Goal: Information Seeking & Learning: Learn about a topic

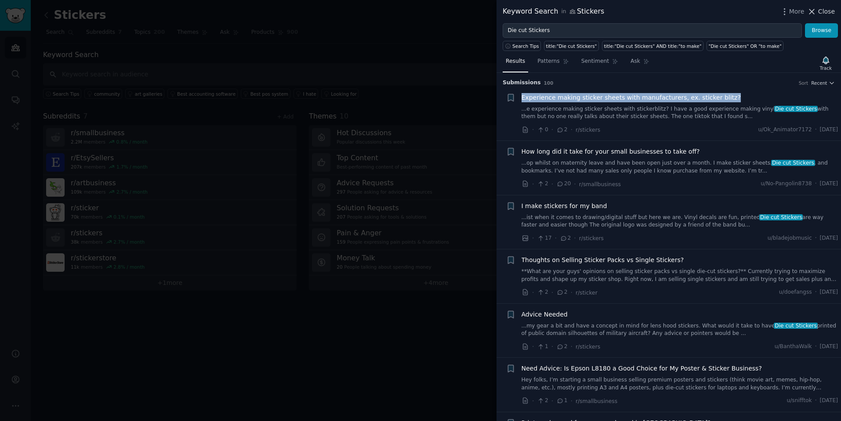
click at [816, 12] on icon at bounding box center [811, 11] width 9 height 9
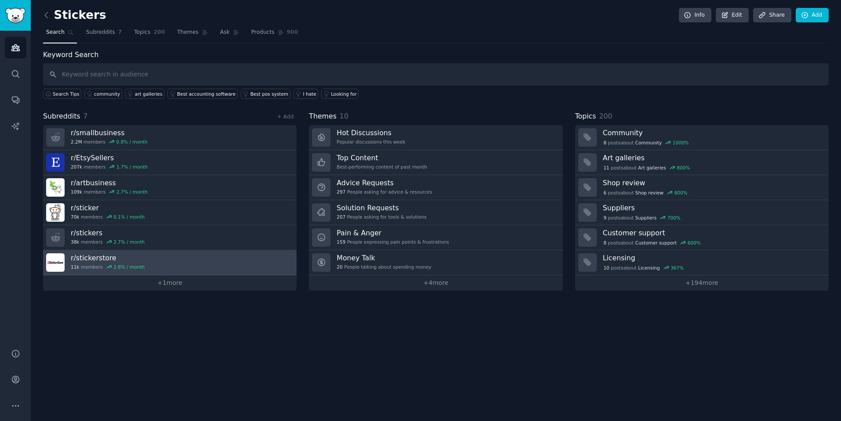
click at [101, 256] on h3 "r/ stickerstore" at bounding box center [108, 258] width 74 height 9
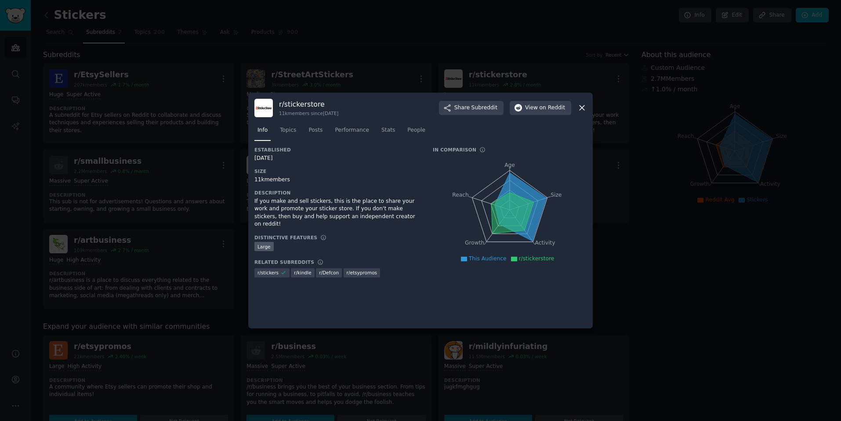
click at [582, 109] on icon at bounding box center [581, 107] width 9 height 9
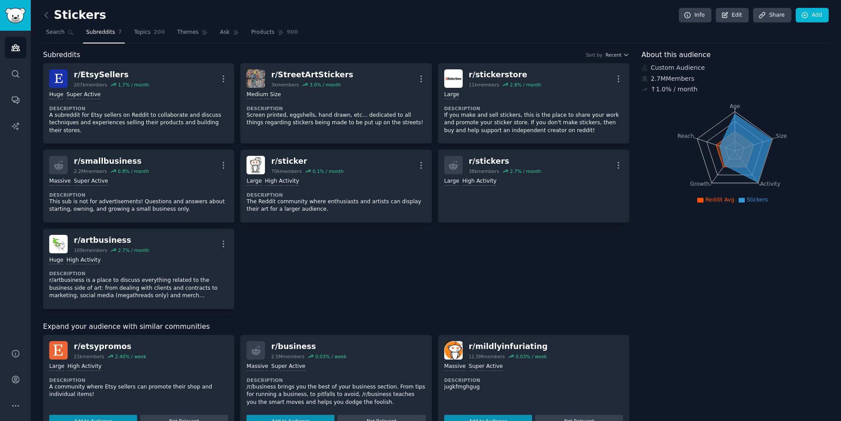
click at [394, 255] on div "r/ EtsySellers 207k members 1.7 % / month More Huge Super Active Description A …" at bounding box center [336, 186] width 586 height 246
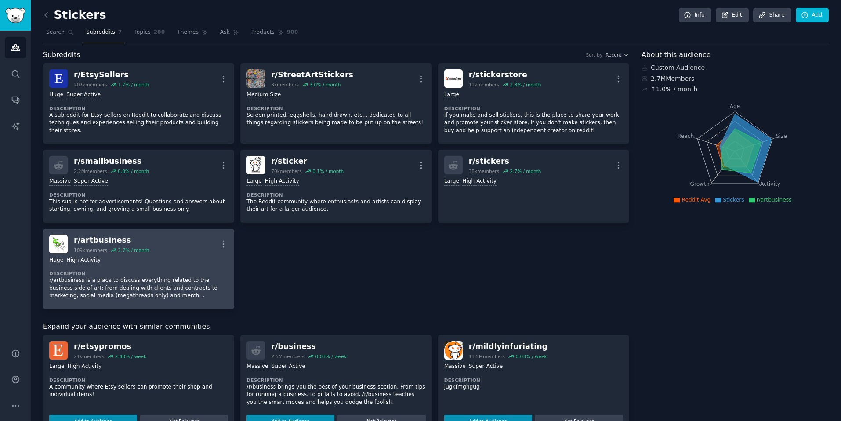
click at [177, 257] on div ">= 80th percentile for submissions / day Huge High Activity" at bounding box center [138, 261] width 179 height 8
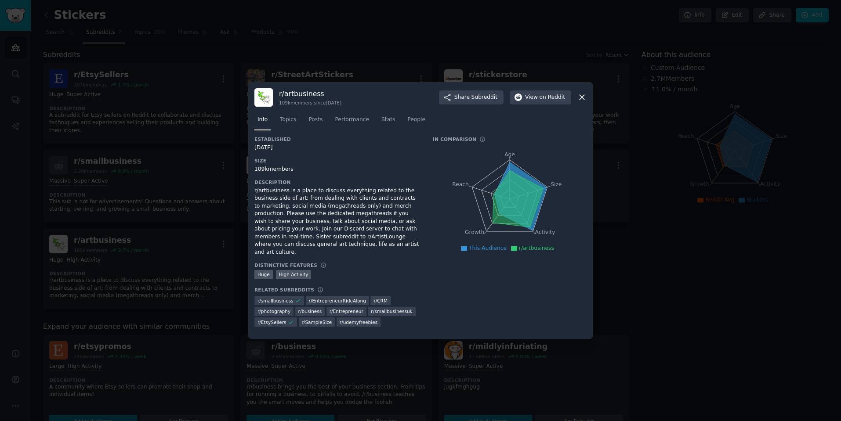
click at [232, 219] on div at bounding box center [420, 210] width 841 height 421
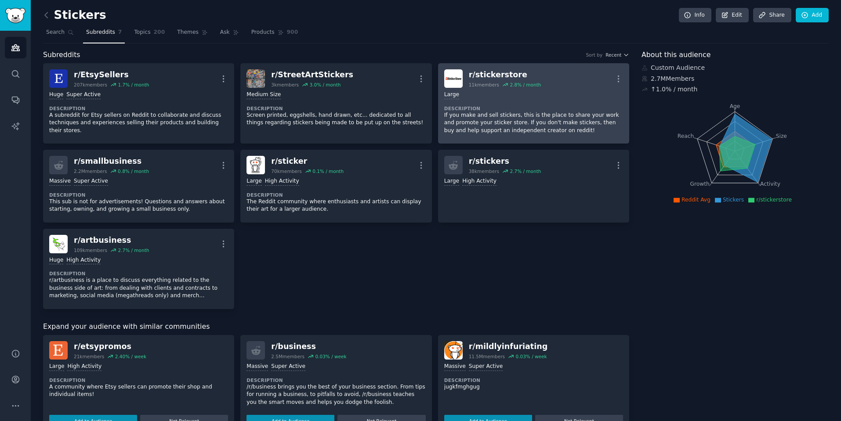
click at [493, 76] on div "r/ stickerstore" at bounding box center [505, 74] width 72 height 11
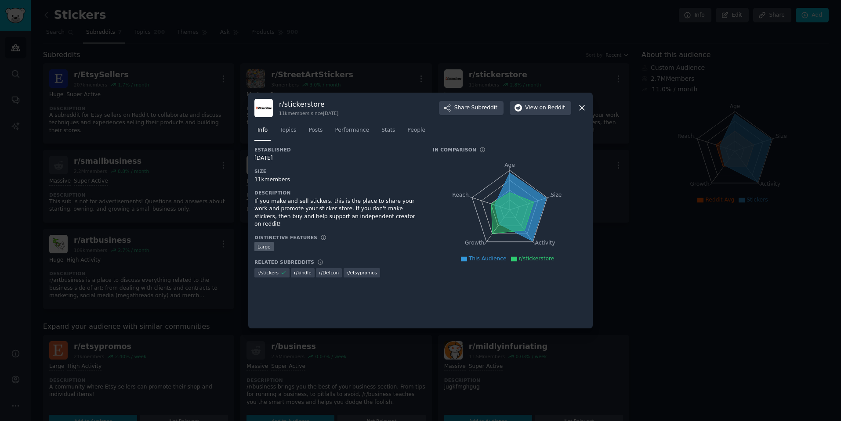
click at [612, 241] on div at bounding box center [420, 210] width 841 height 421
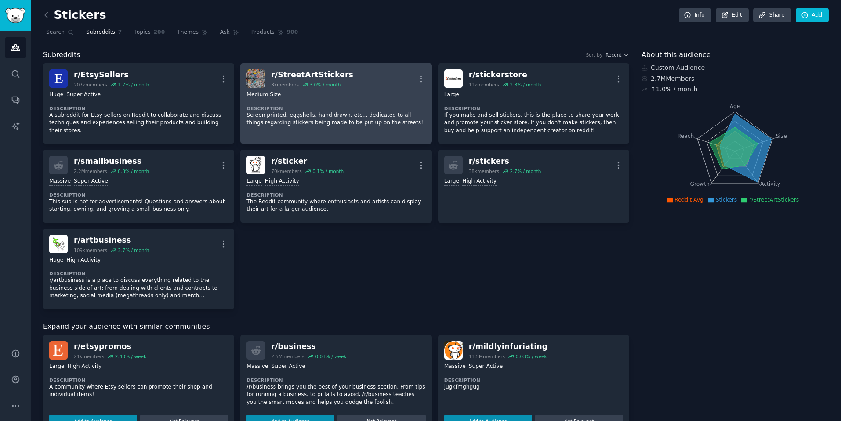
click at [360, 79] on div "r/ StreetArtStickers 3k members 3.0 % / month More" at bounding box center [335, 78] width 179 height 18
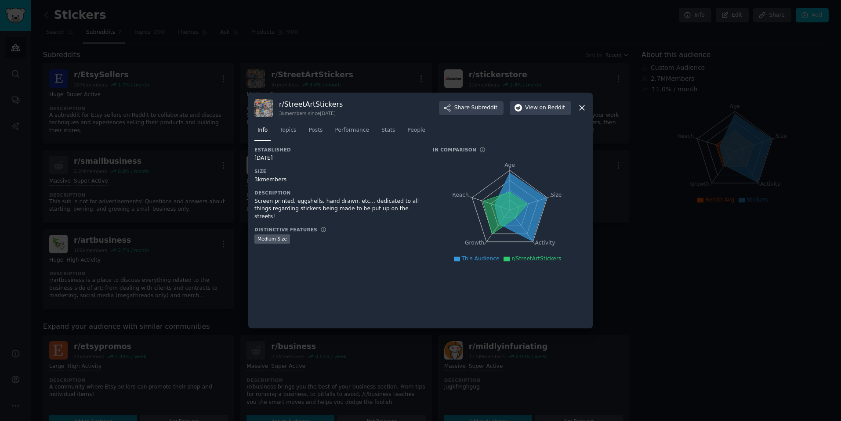
click at [603, 243] on div at bounding box center [420, 210] width 841 height 421
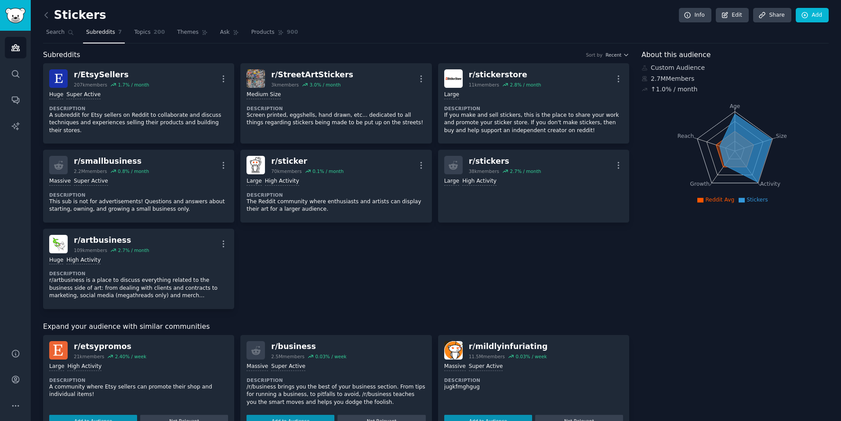
click at [493, 300] on div "r/ EtsySellers 207k members 1.7 % / month More Huge Super Active Description A …" at bounding box center [336, 186] width 586 height 246
click at [428, 273] on div "r/ EtsySellers 207k members 1.7 % / month More Huge Super Active Description A …" at bounding box center [336, 186] width 586 height 246
